Goal: Transaction & Acquisition: Purchase product/service

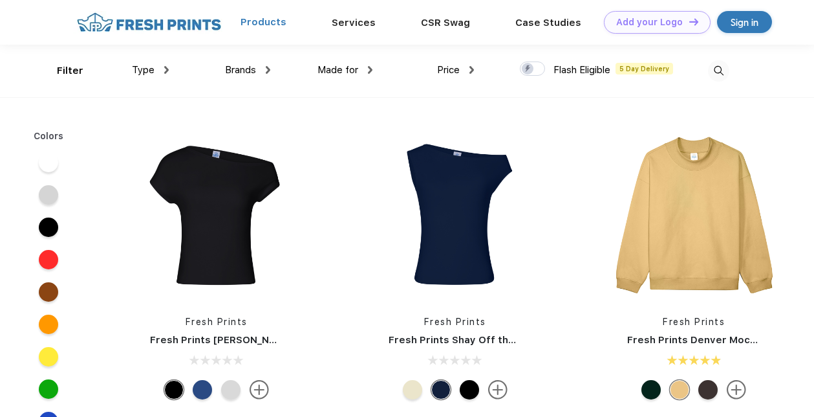
click at [274, 24] on link "Products" at bounding box center [264, 22] width 46 height 12
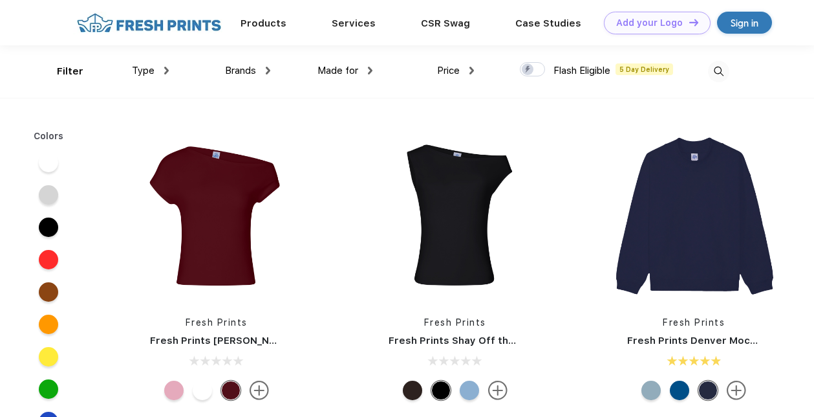
scroll to position [1, 0]
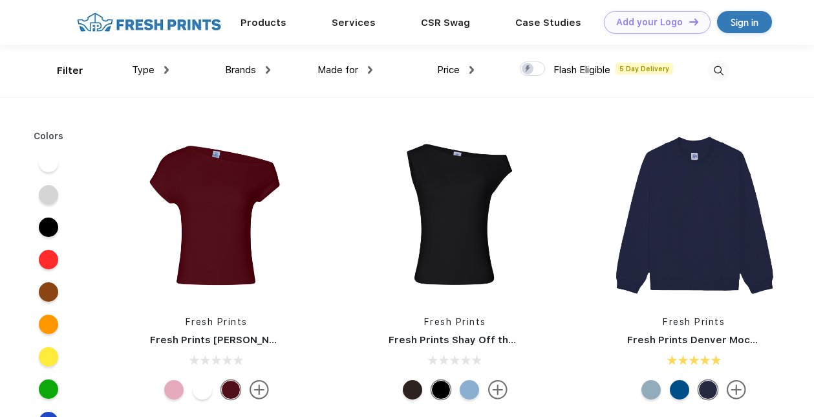
click at [164, 69] on img at bounding box center [166, 70] width 5 height 8
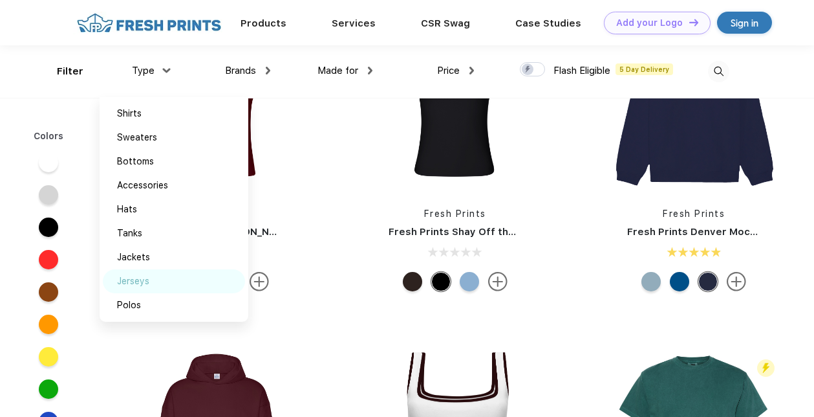
scroll to position [0, 0]
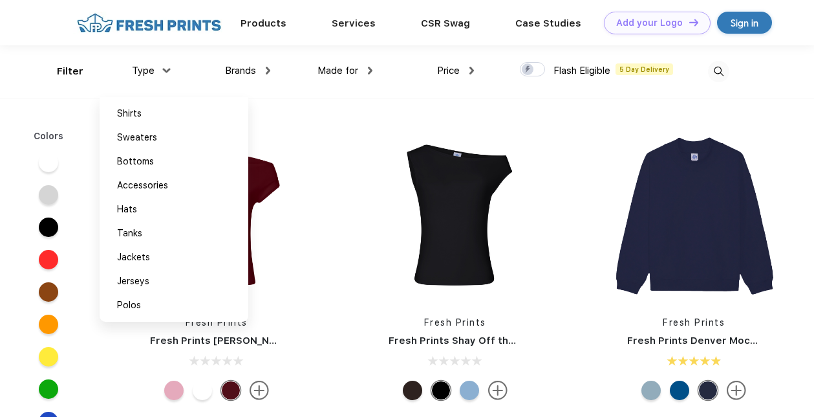
click at [451, 72] on span "Price" at bounding box center [448, 71] width 23 height 12
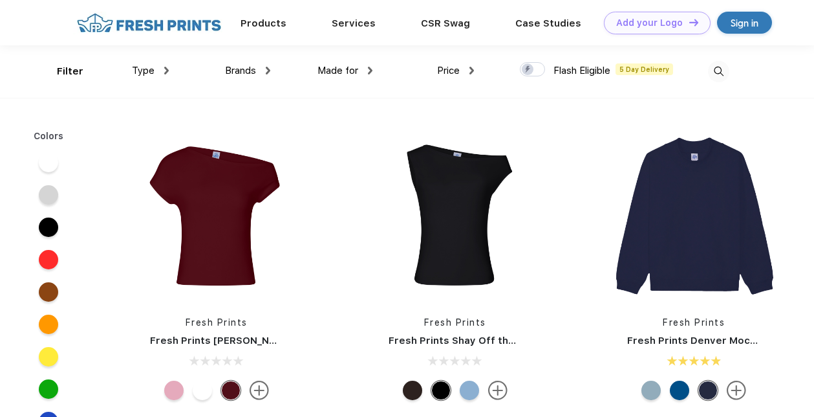
click at [337, 71] on span "Made for" at bounding box center [338, 71] width 41 height 12
click at [165, 70] on img at bounding box center [166, 71] width 5 height 8
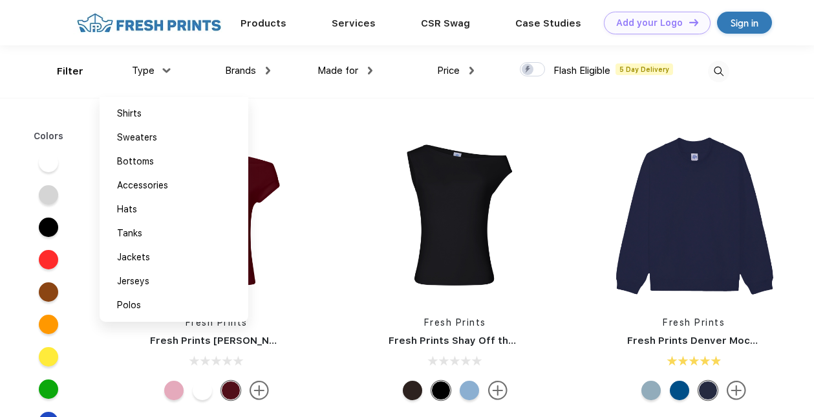
click at [165, 70] on img at bounding box center [166, 70] width 8 height 5
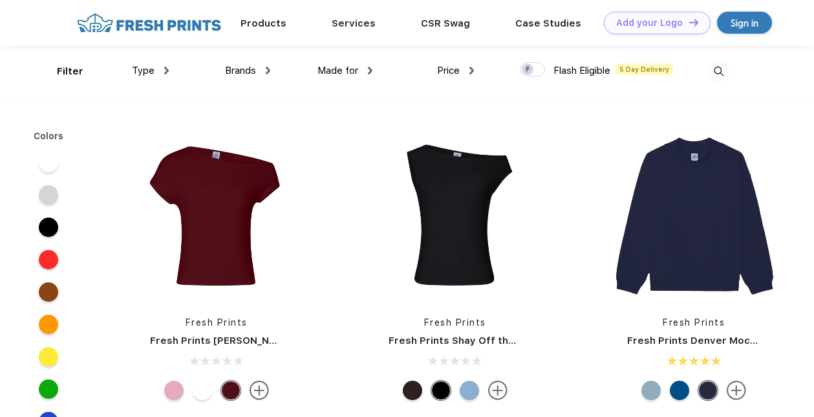
click at [271, 72] on div "Made for Unisex Women Men Youth" at bounding box center [321, 71] width 102 height 52
click at [269, 71] on img at bounding box center [268, 71] width 5 height 8
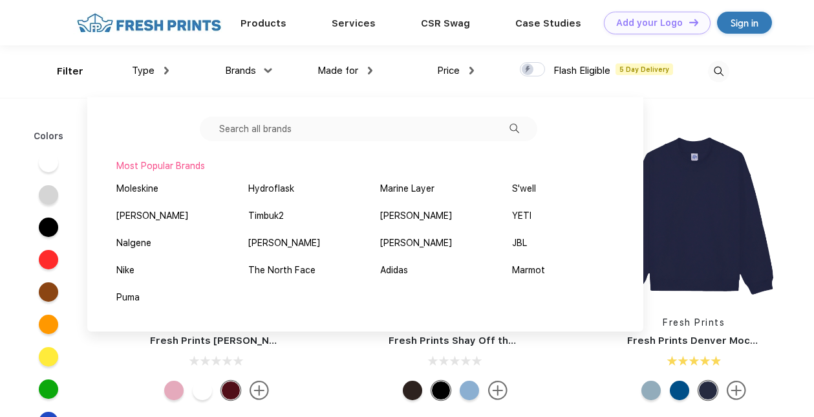
click at [269, 71] on img at bounding box center [269, 70] width 8 height 5
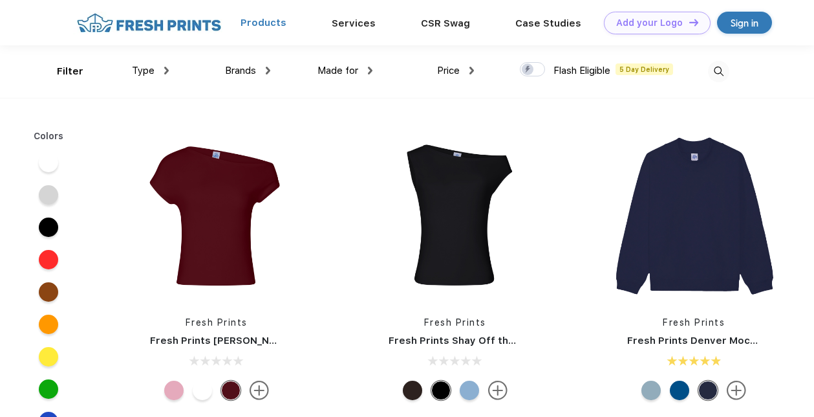
click at [282, 23] on link "Products" at bounding box center [264, 23] width 46 height 12
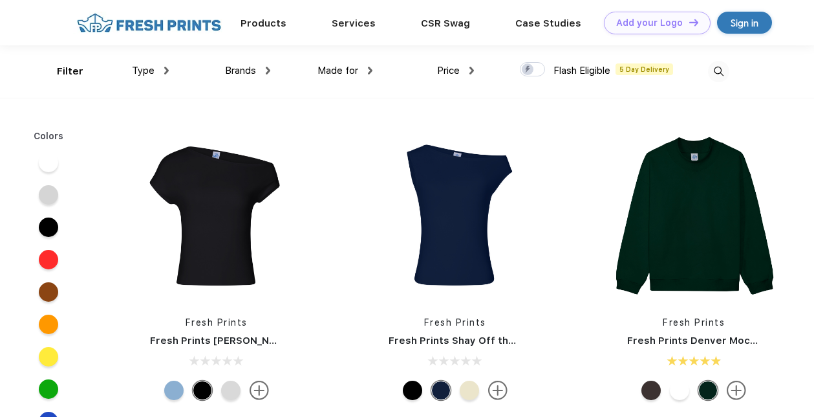
click at [719, 68] on img at bounding box center [718, 71] width 21 height 21
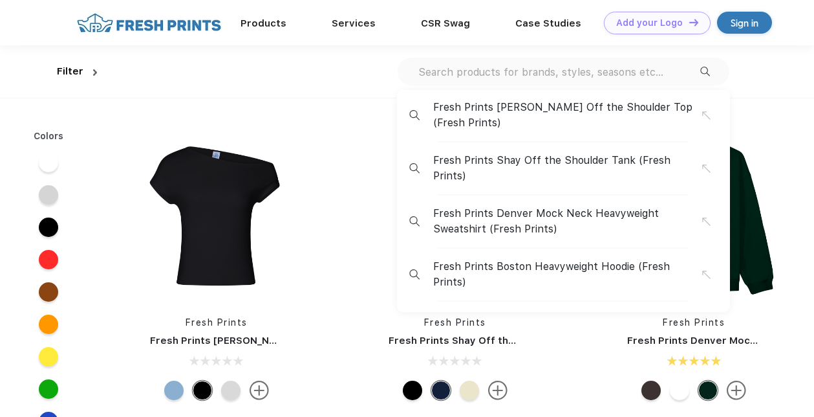
click at [497, 77] on input "text" at bounding box center [558, 72] width 283 height 14
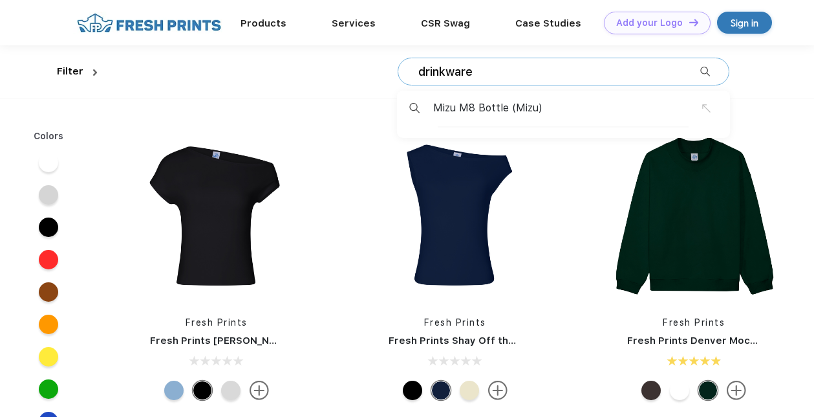
type input "drinkware"
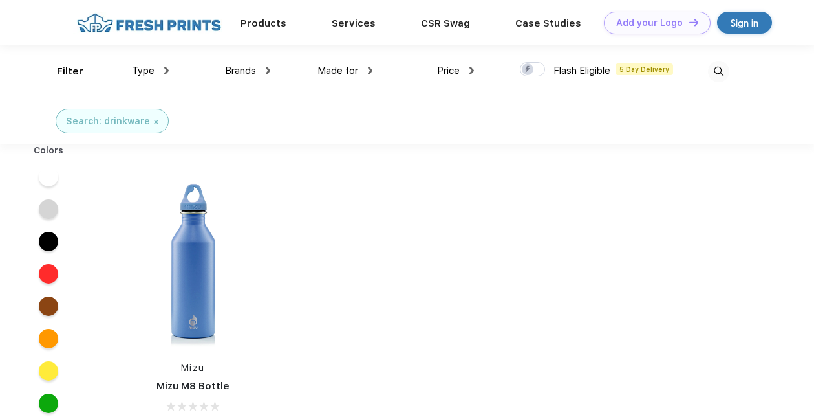
click at [715, 76] on img at bounding box center [718, 71] width 21 height 21
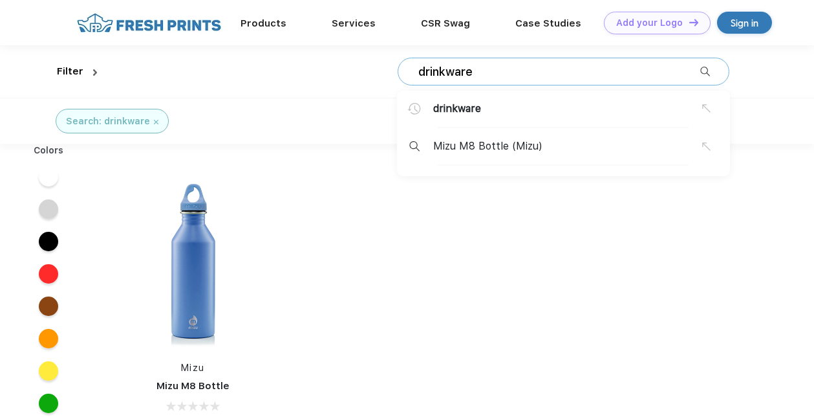
click at [563, 68] on input "drinkware" at bounding box center [558, 72] width 283 height 14
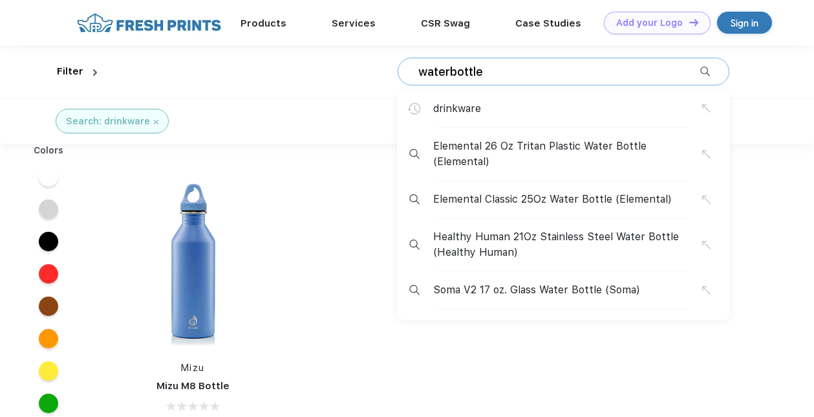
click at [448, 71] on input "waterbottle" at bounding box center [558, 72] width 283 height 14
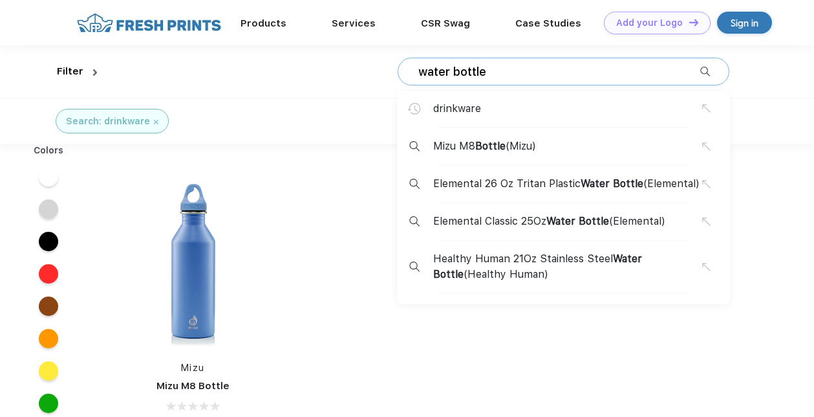
type input "water bottle"
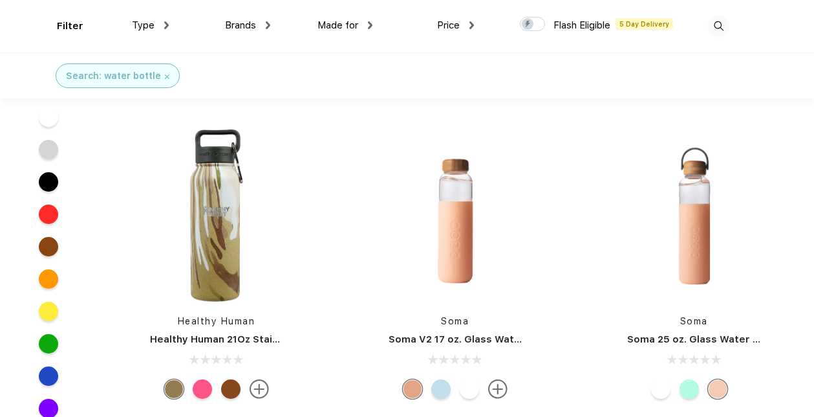
scroll to position [309, 0]
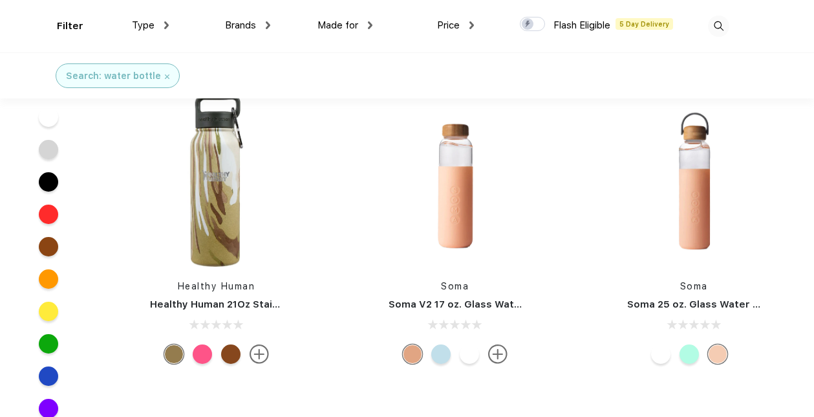
click at [657, 355] on div at bounding box center [660, 353] width 19 height 19
click at [687, 356] on div at bounding box center [689, 353] width 19 height 19
click at [721, 358] on div at bounding box center [717, 353] width 19 height 19
click at [442, 355] on div at bounding box center [440, 353] width 19 height 19
click at [470, 353] on div at bounding box center [469, 353] width 19 height 19
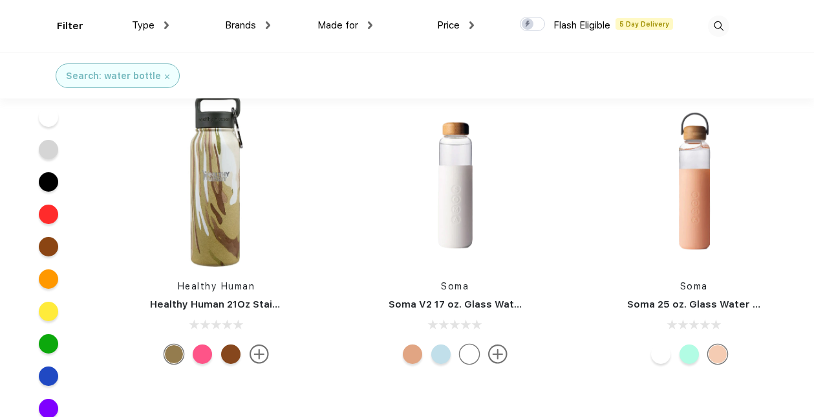
click at [499, 354] on img at bounding box center [497, 353] width 19 height 19
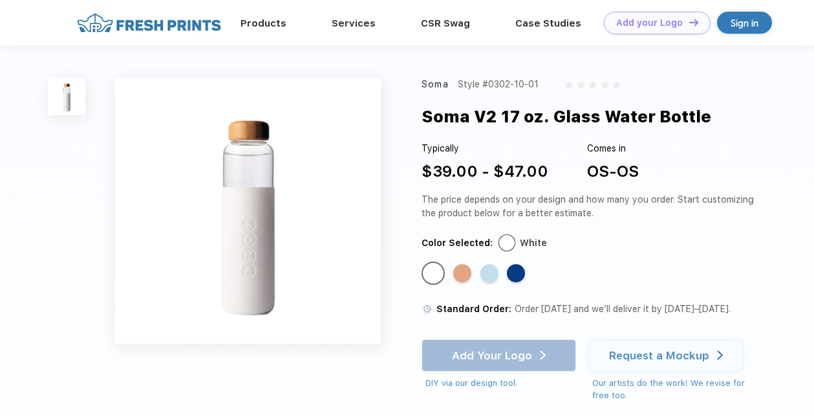
scroll to position [309, 0]
click at [520, 270] on div "Standard Color" at bounding box center [516, 273] width 18 height 18
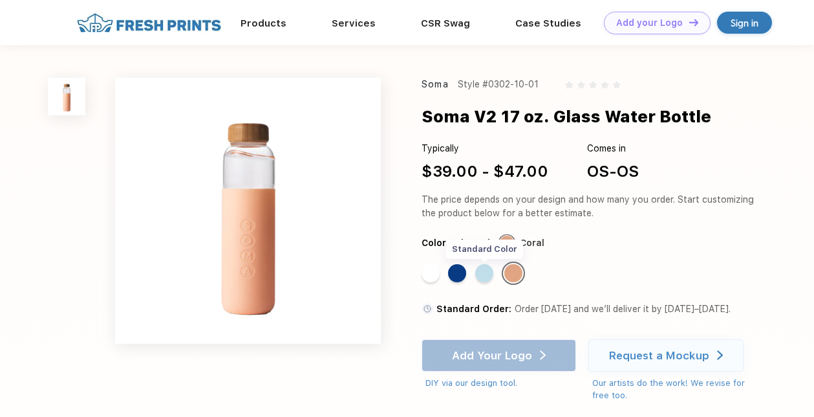
click at [485, 276] on div "Standard Color" at bounding box center [484, 273] width 18 height 18
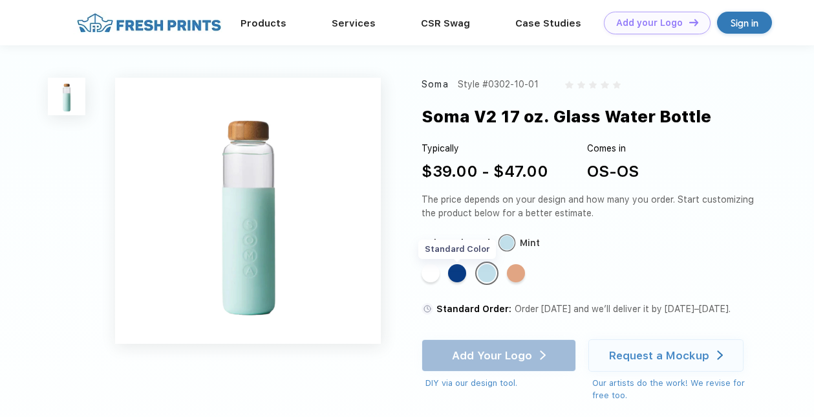
click at [461, 275] on div "Standard Color" at bounding box center [457, 273] width 18 height 18
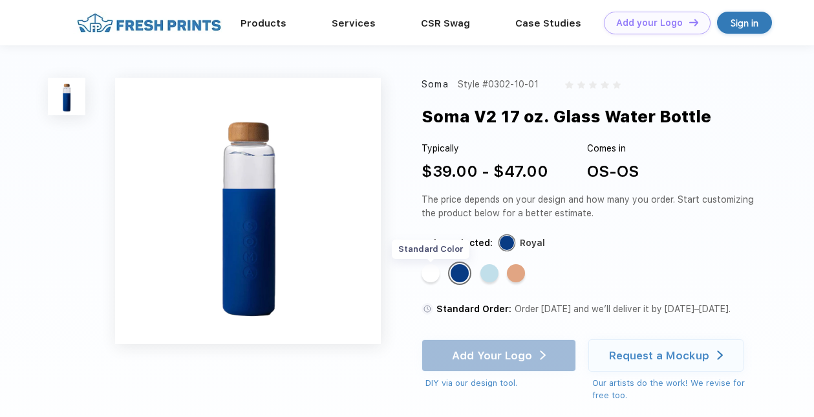
click at [434, 273] on div "Standard Color" at bounding box center [431, 273] width 18 height 18
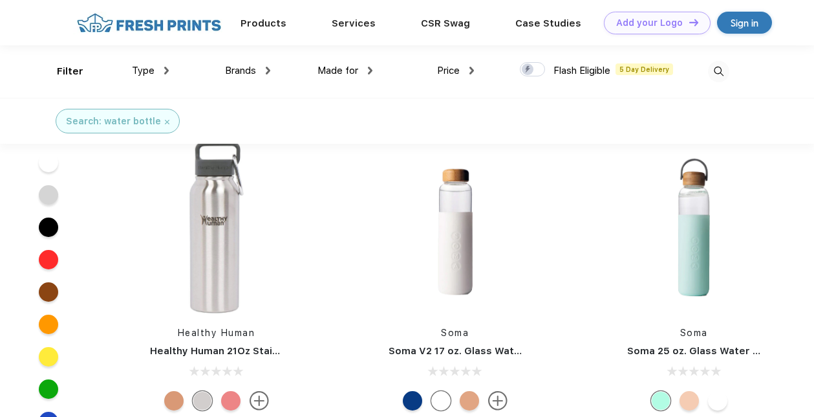
scroll to position [208, 0]
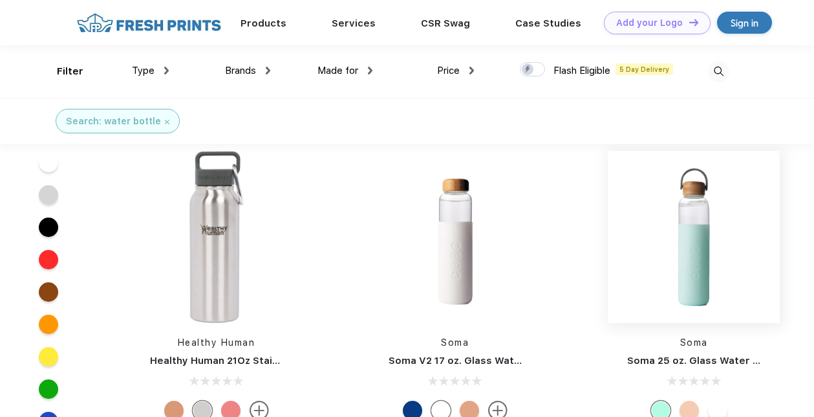
click at [674, 278] on img at bounding box center [694, 237] width 172 height 172
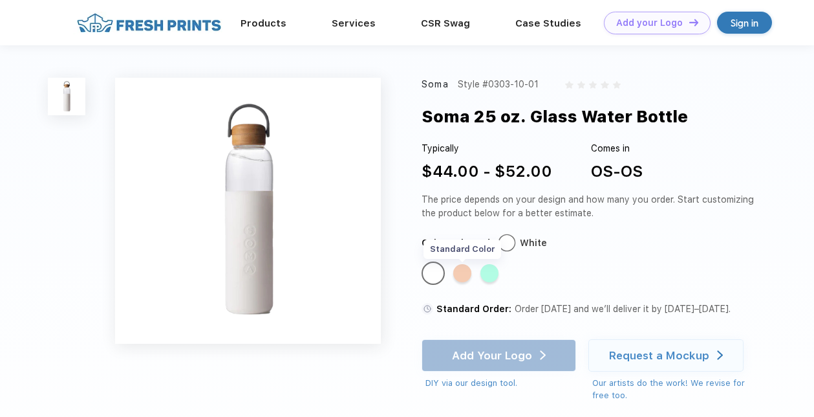
click at [466, 274] on div "Standard Color" at bounding box center [462, 273] width 18 height 18
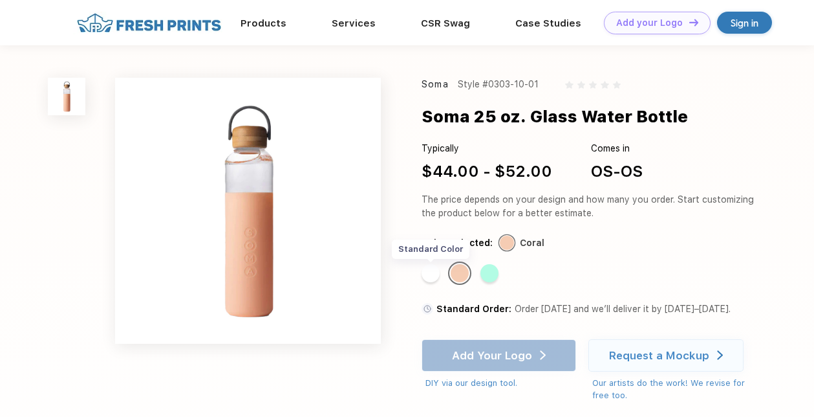
click at [431, 274] on div "Standard Color" at bounding box center [431, 273] width 18 height 18
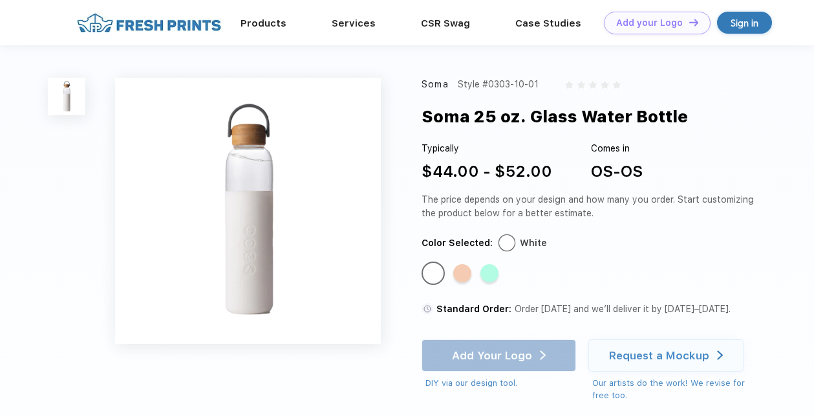
scroll to position [208, 0]
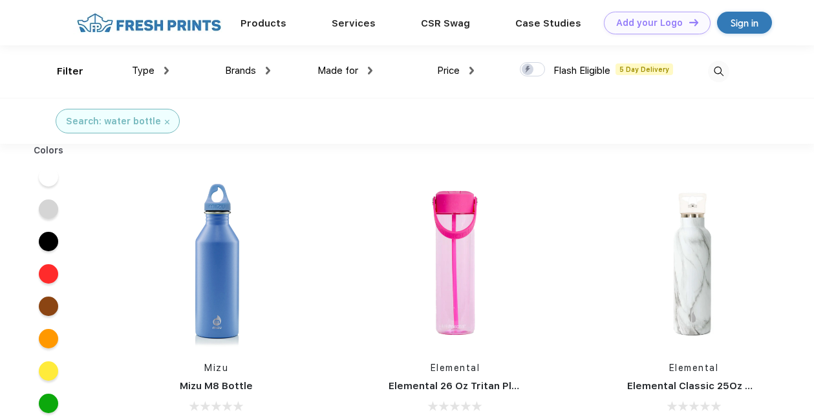
click at [164, 125] on div "Search: water bottle" at bounding box center [117, 121] width 103 height 14
click at [165, 122] on img at bounding box center [167, 122] width 5 height 5
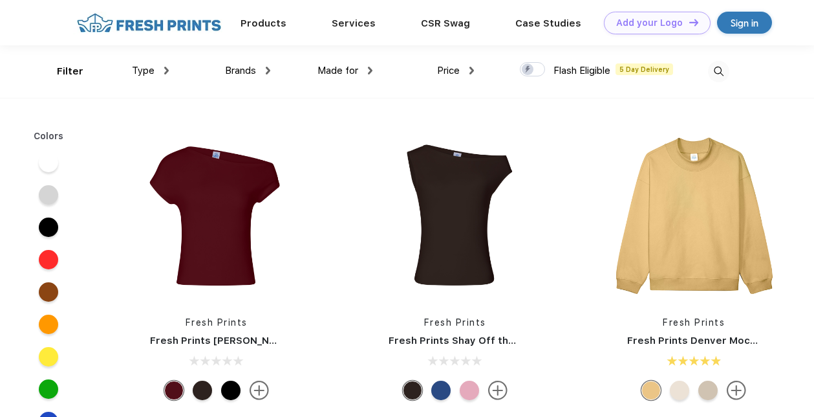
click at [717, 71] on img at bounding box center [718, 71] width 21 height 21
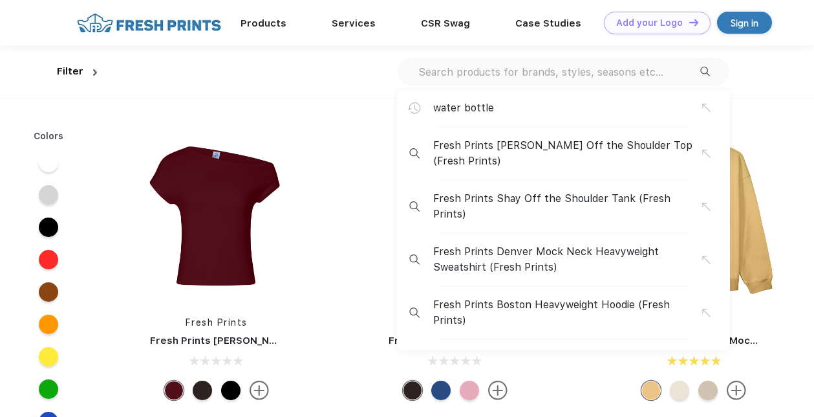
click at [549, 76] on input "text" at bounding box center [558, 72] width 283 height 14
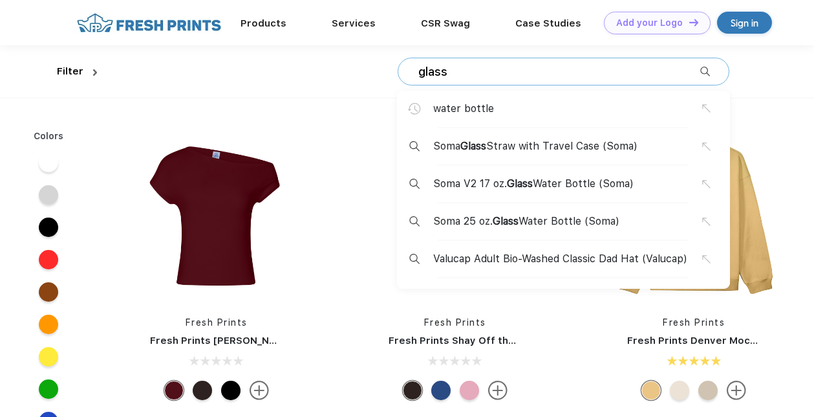
type input "glass"
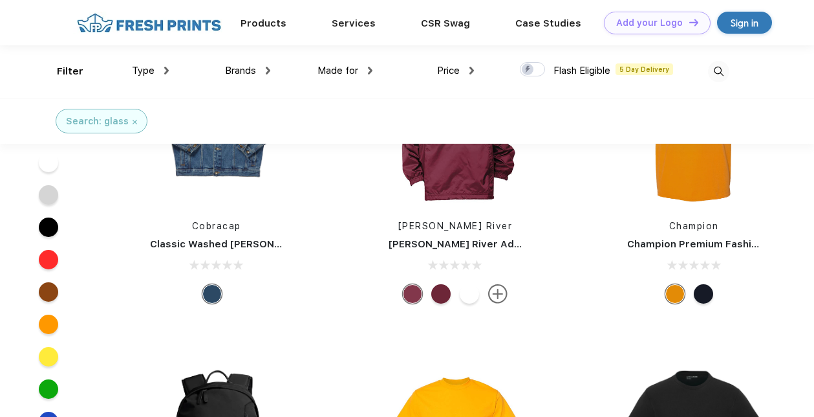
scroll to position [1988, 0]
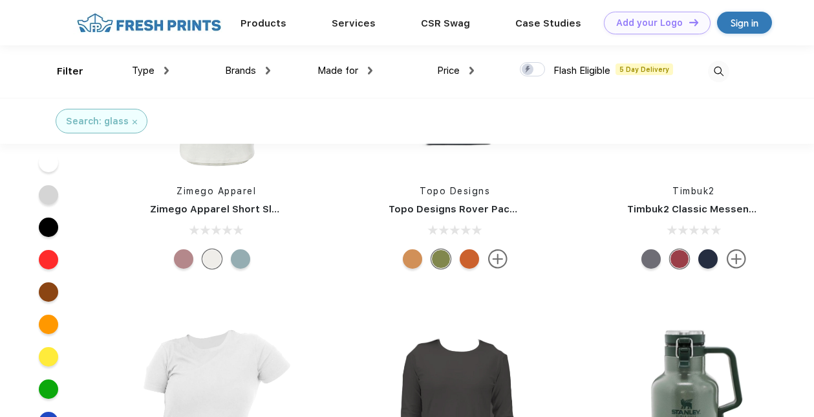
click at [715, 69] on img at bounding box center [718, 71] width 21 height 21
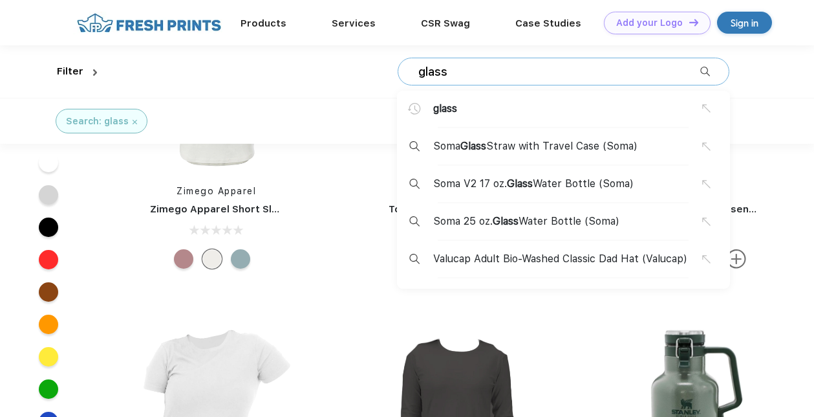
click at [492, 72] on input "glass" at bounding box center [558, 72] width 283 height 14
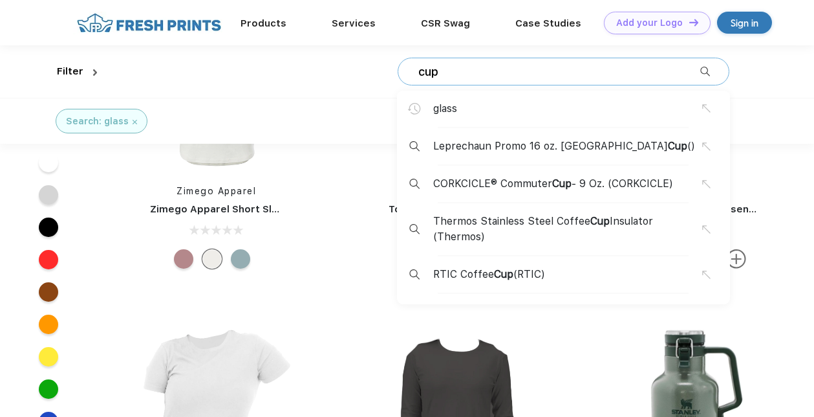
type input "cup"
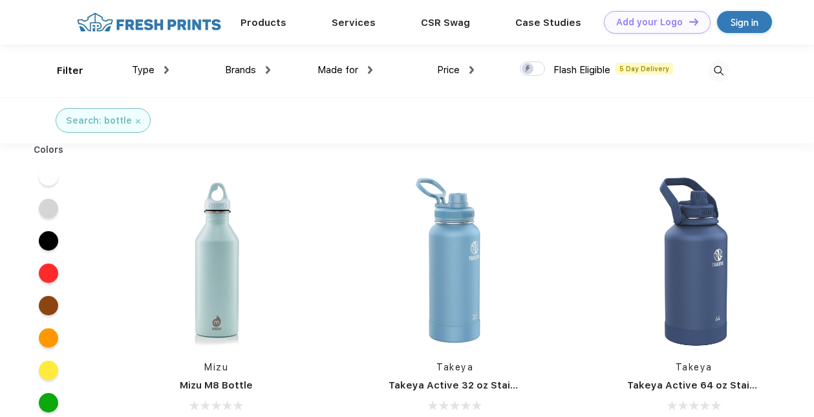
click at [164, 72] on img at bounding box center [166, 70] width 5 height 8
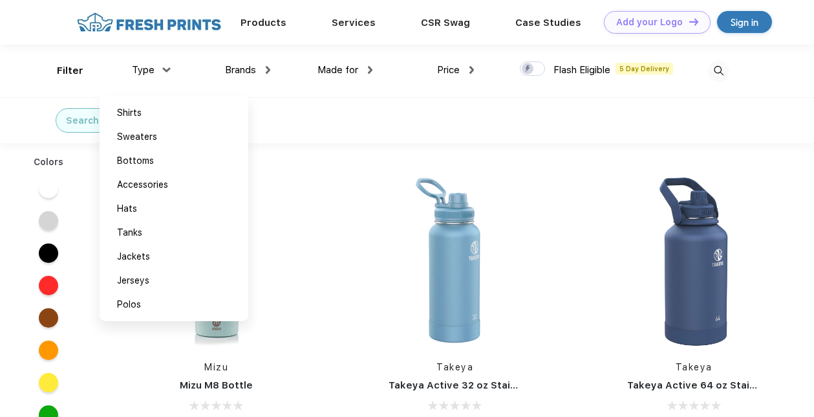
click at [164, 72] on img at bounding box center [166, 69] width 8 height 5
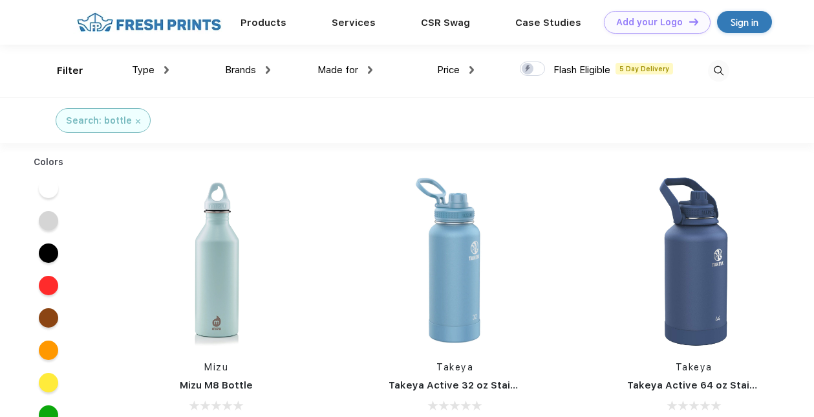
click at [268, 69] on img at bounding box center [268, 70] width 5 height 8
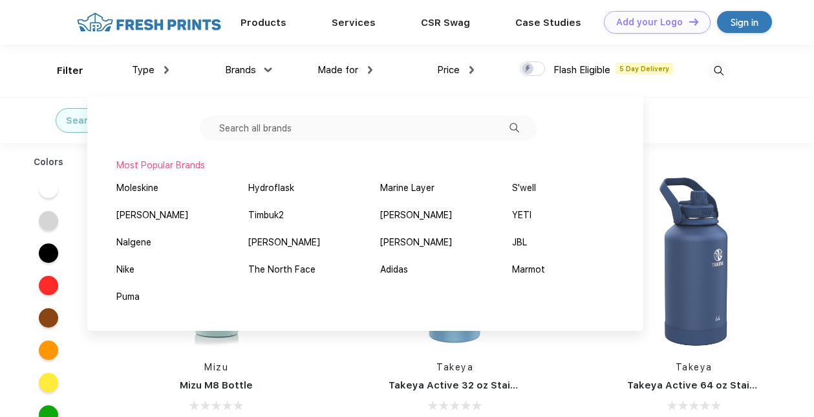
click at [268, 69] on img at bounding box center [269, 69] width 8 height 5
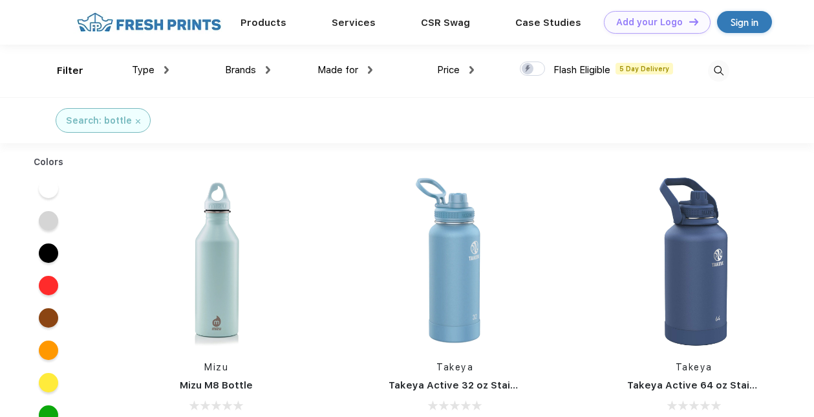
click at [369, 71] on img at bounding box center [370, 70] width 5 height 8
click at [369, 71] on img at bounding box center [370, 69] width 8 height 5
click at [268, 68] on img at bounding box center [268, 70] width 5 height 8
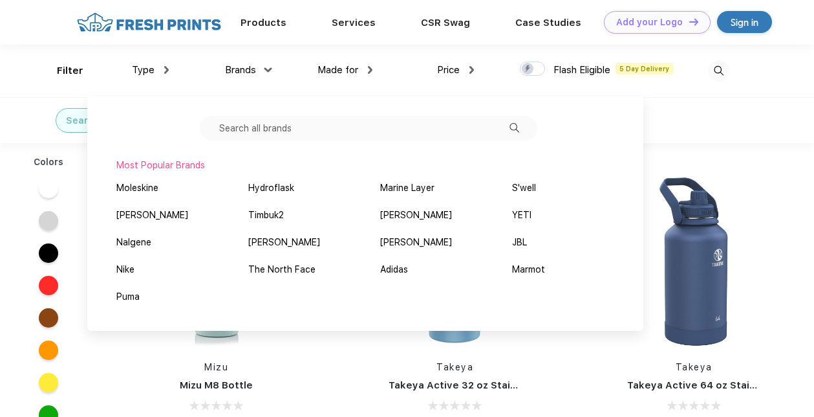
click at [268, 68] on img at bounding box center [269, 69] width 8 height 5
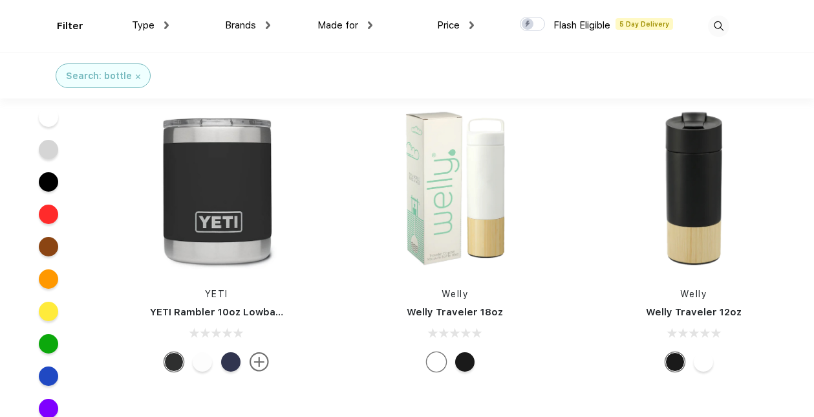
scroll to position [9753, 0]
click at [704, 362] on div at bounding box center [703, 360] width 19 height 19
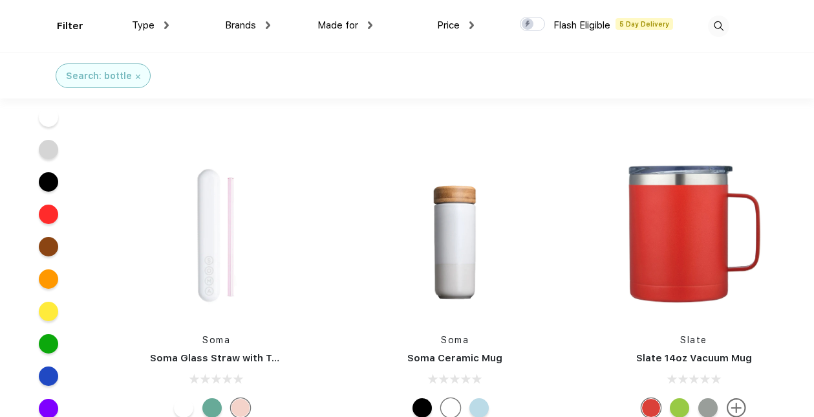
scroll to position [11709, 0]
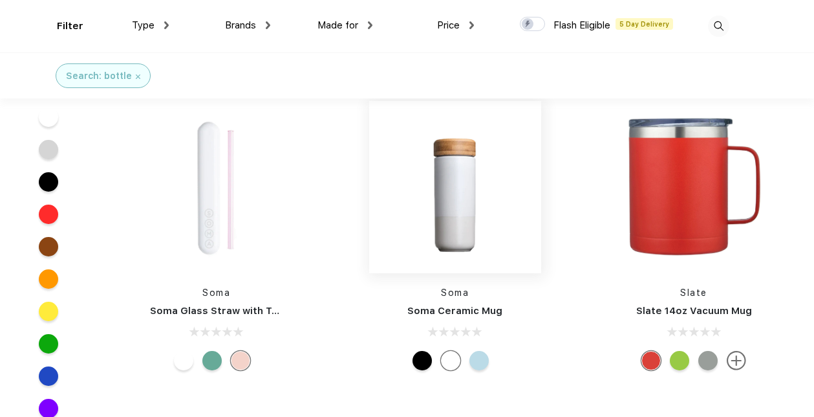
click at [456, 182] on img at bounding box center [455, 187] width 172 height 172
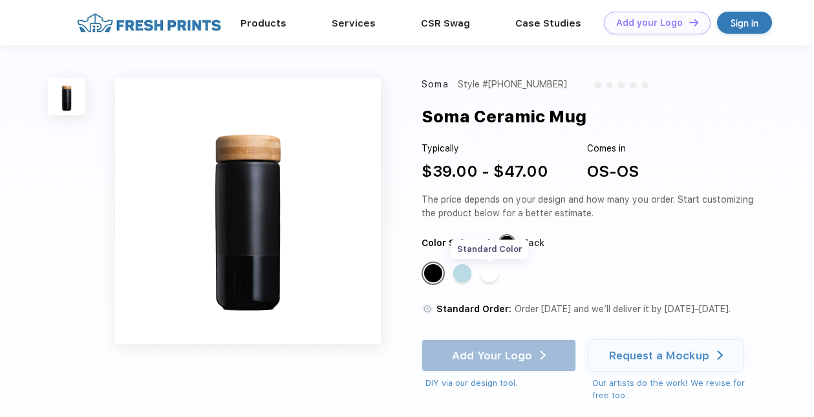
click at [490, 276] on div "Standard Color" at bounding box center [490, 273] width 18 height 18
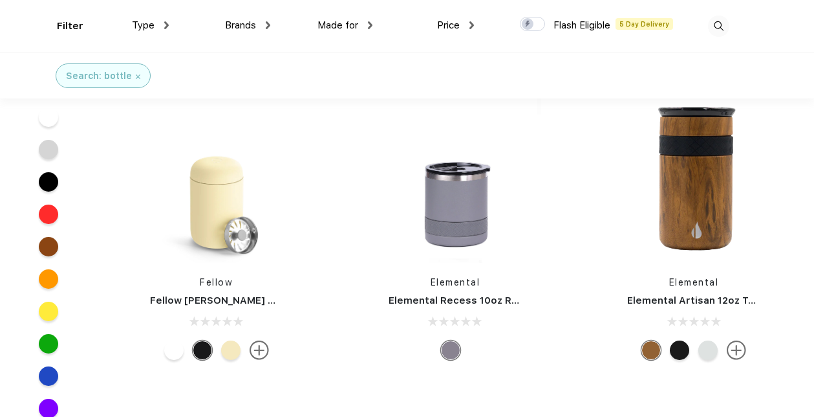
scroll to position [16623, 0]
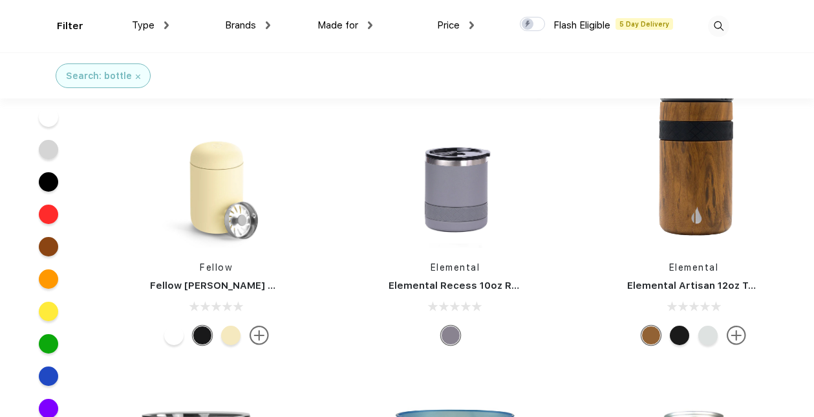
click at [171, 340] on div at bounding box center [173, 334] width 19 height 19
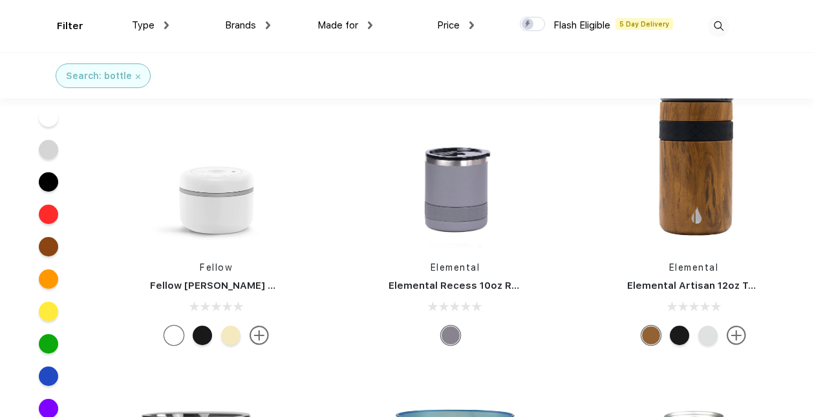
click at [199, 341] on div at bounding box center [202, 334] width 19 height 19
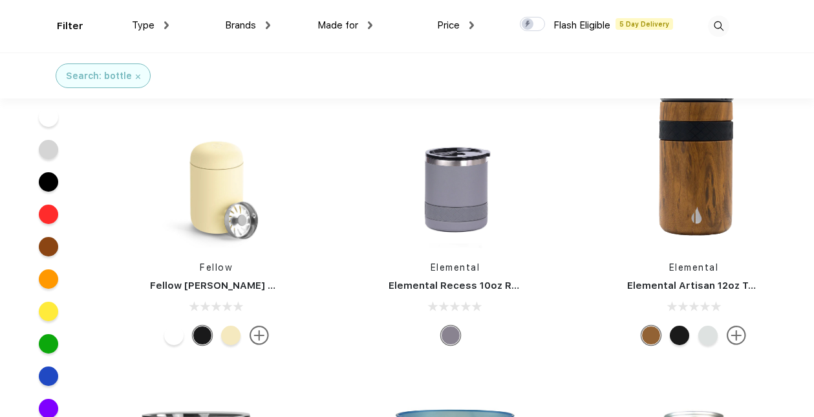
click at [231, 342] on div at bounding box center [230, 334] width 19 height 19
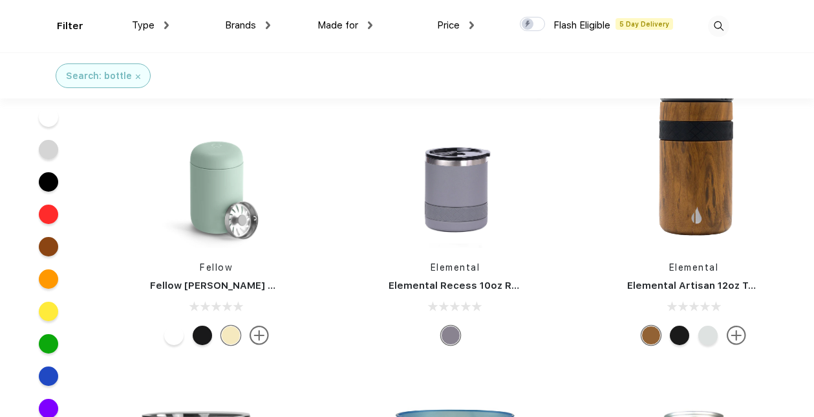
click at [208, 341] on div at bounding box center [202, 334] width 19 height 19
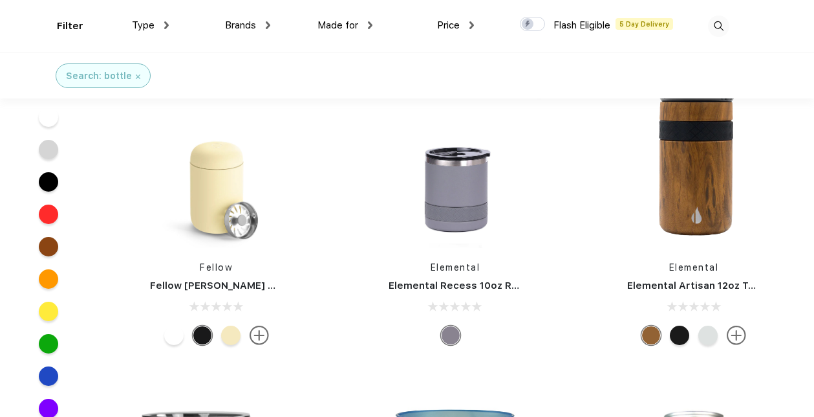
click at [227, 340] on div at bounding box center [230, 334] width 19 height 19
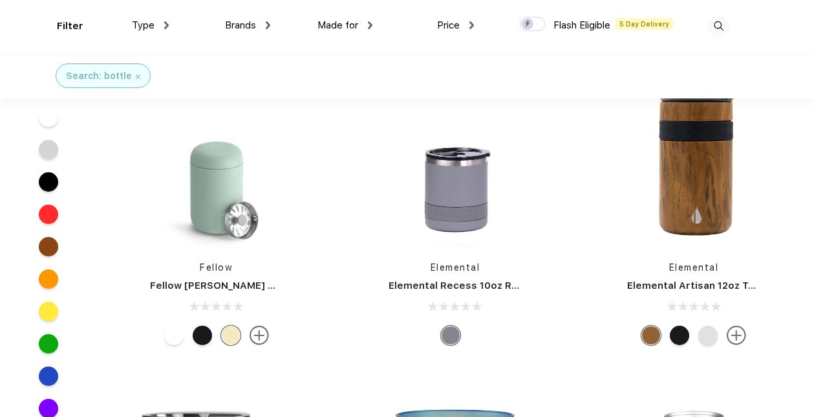
click at [198, 334] on div at bounding box center [202, 334] width 19 height 19
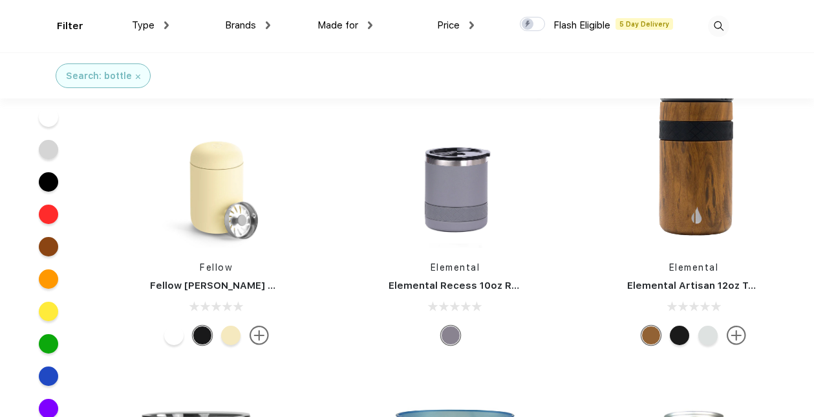
click at [169, 337] on div at bounding box center [173, 334] width 19 height 19
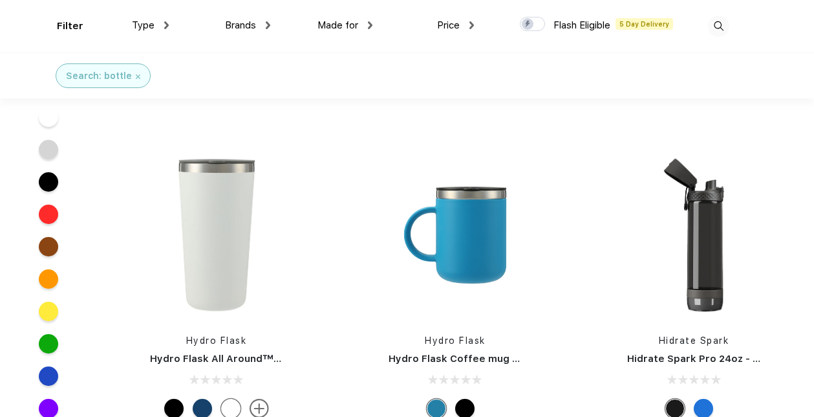
scroll to position [15980, 0]
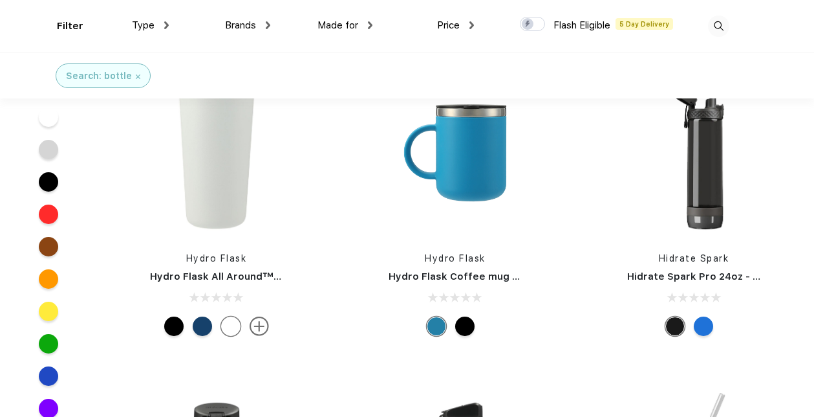
click at [233, 325] on div at bounding box center [230, 325] width 19 height 19
click at [208, 328] on div at bounding box center [202, 325] width 19 height 19
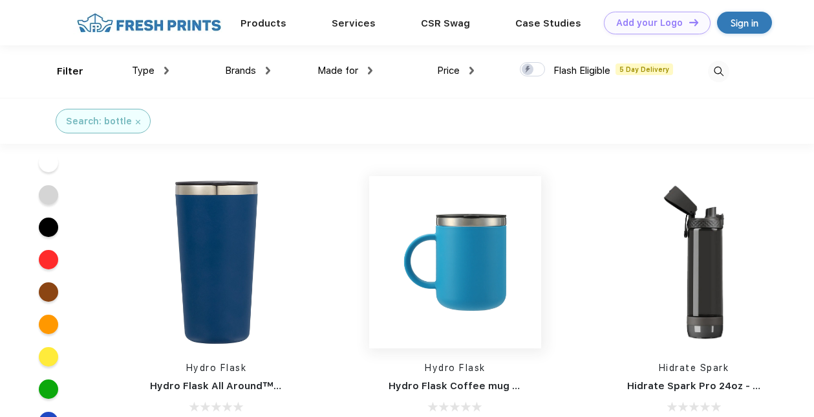
scroll to position [15812, 0]
